Goal: Task Accomplishment & Management: Manage account settings

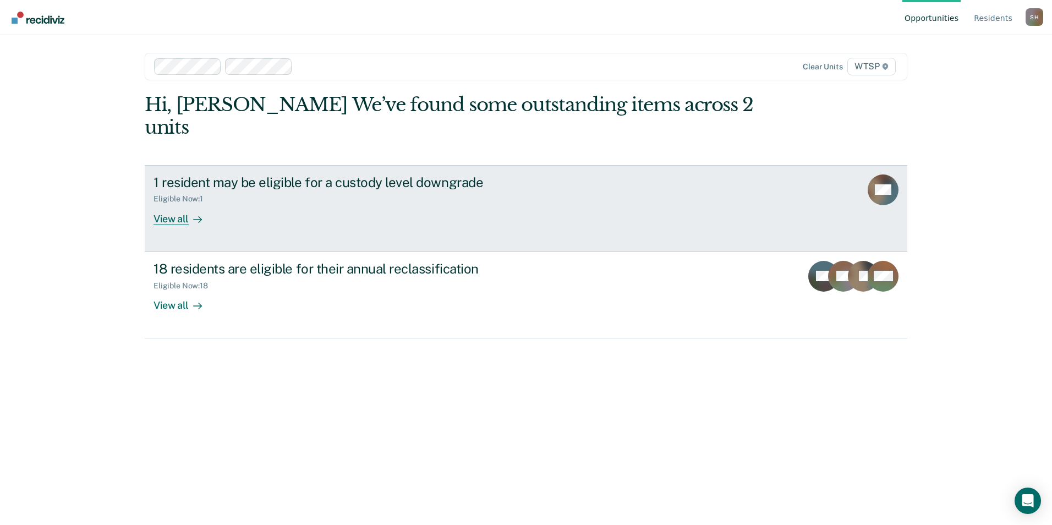
click at [522, 177] on link "1 resident may be eligible for a custody level downgrade Eligible Now : 1 View …" at bounding box center [526, 208] width 763 height 87
